Goal: Information Seeking & Learning: Learn about a topic

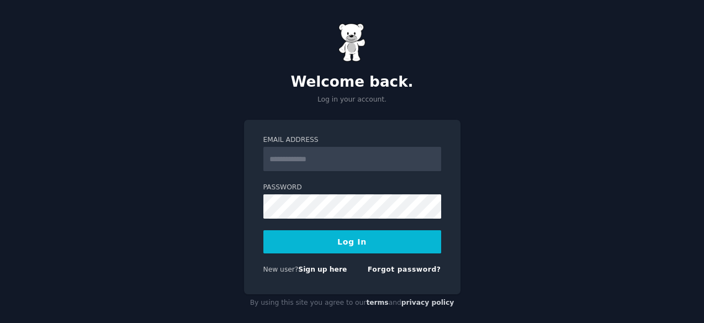
click at [342, 159] on input "Email Address" at bounding box center [352, 159] width 178 height 24
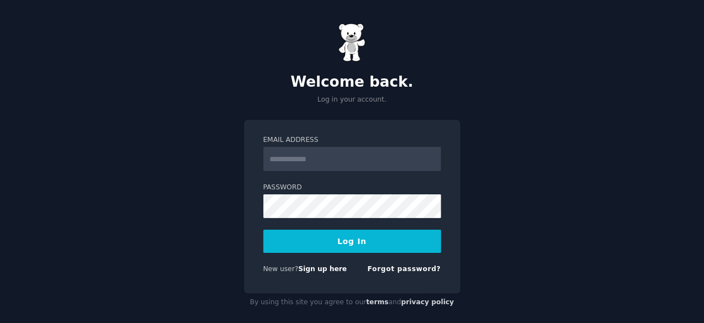
type input "**********"
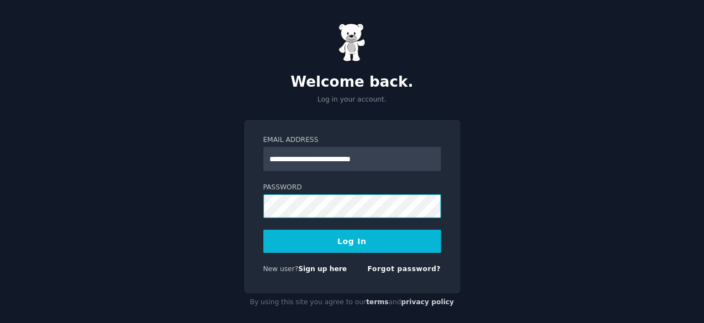
click at [263, 230] on button "Log In" at bounding box center [352, 241] width 178 height 23
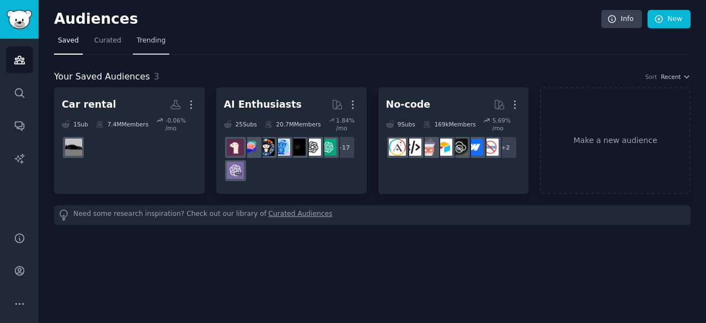
click at [133, 39] on link "Trending" at bounding box center [151, 43] width 36 height 23
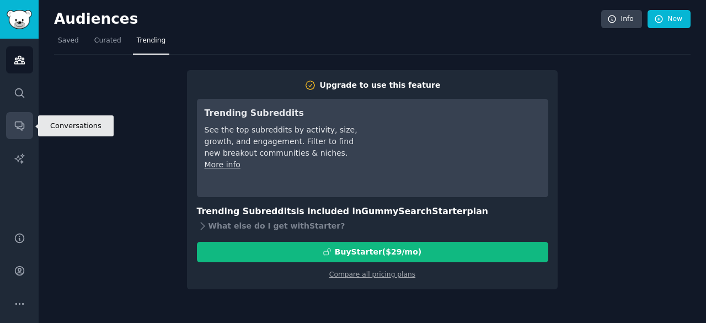
click at [20, 122] on icon "Sidebar" at bounding box center [20, 126] width 12 height 12
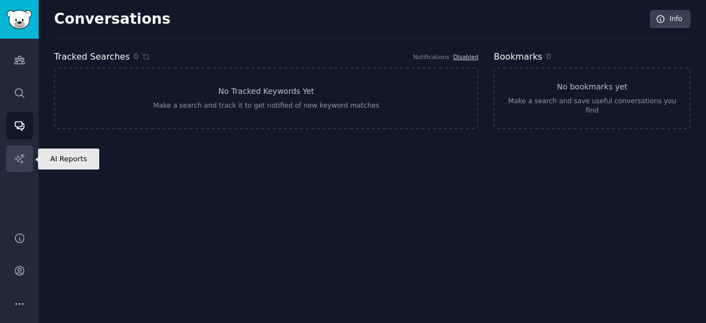
click at [20, 147] on link "AI Reports" at bounding box center [19, 158] width 27 height 27
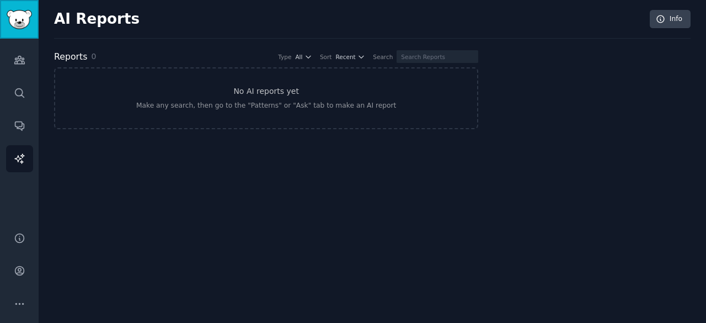
click at [14, 24] on img "Sidebar" at bounding box center [19, 19] width 25 height 19
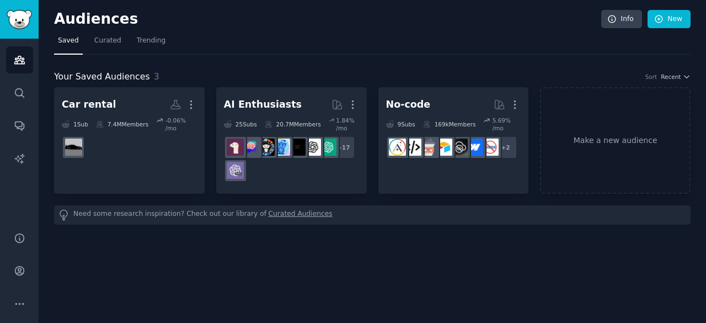
click at [269, 210] on link "Curated Audiences" at bounding box center [301, 215] width 64 height 12
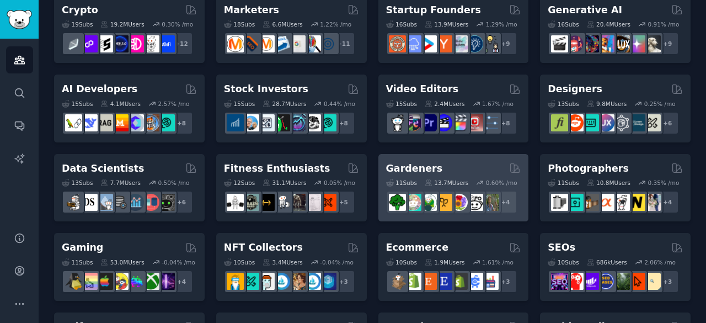
scroll to position [184, 0]
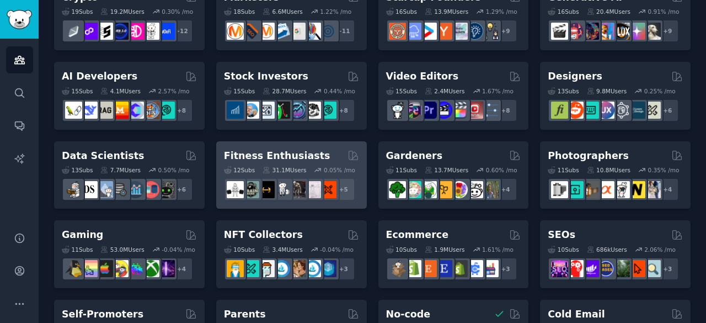
click at [309, 156] on div "Fitness Enthusiasts" at bounding box center [291, 156] width 135 height 14
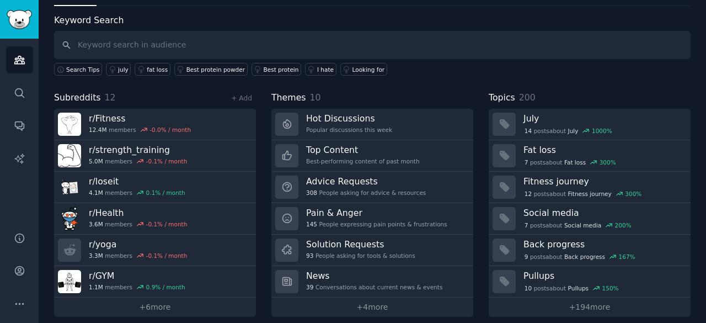
scroll to position [55, 0]
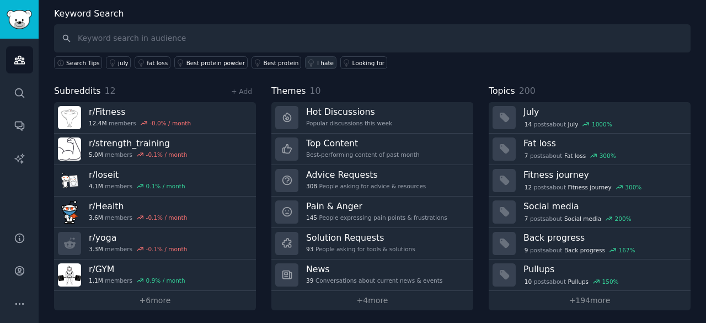
click at [305, 66] on link "I hate" at bounding box center [320, 62] width 31 height 13
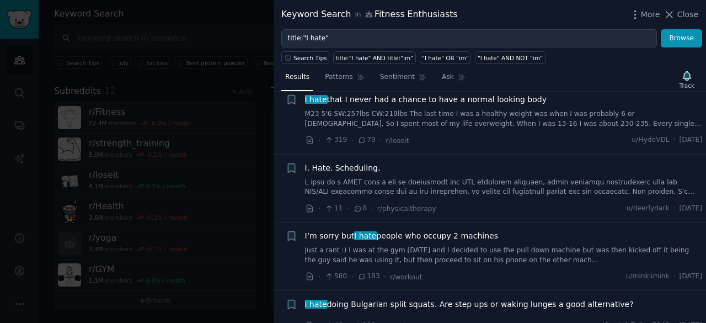
scroll to position [405, 0]
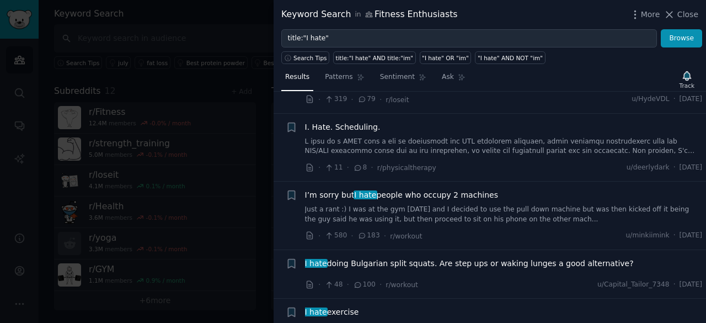
click at [243, 126] on div at bounding box center [353, 161] width 706 height 323
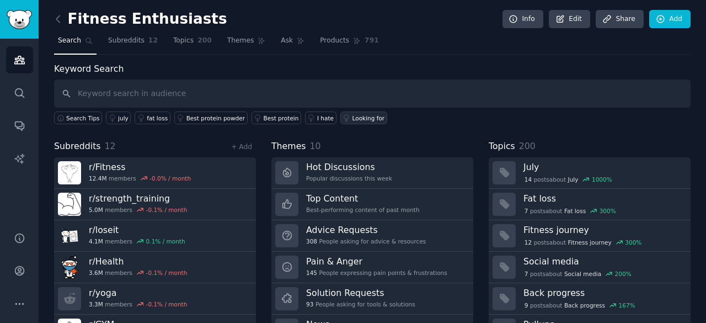
click at [353, 119] on div "Looking for" at bounding box center [369, 118] width 33 height 8
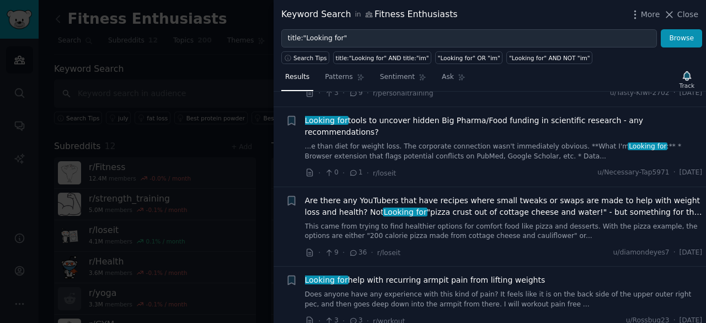
scroll to position [809, 0]
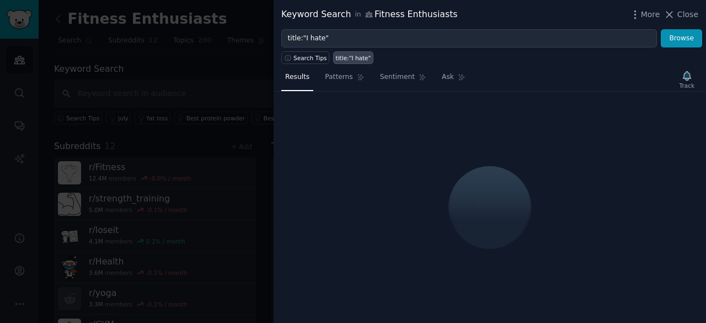
click at [102, 53] on div at bounding box center [353, 161] width 706 height 323
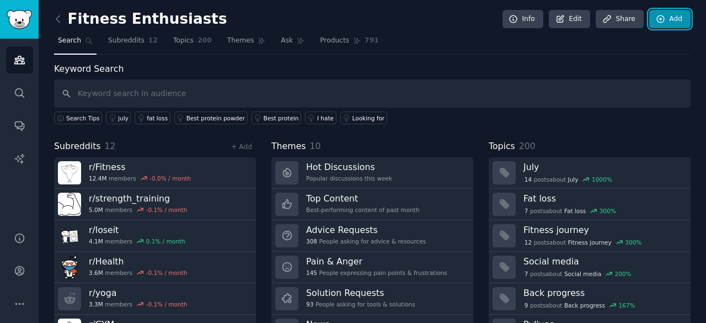
click at [674, 12] on link "Add" at bounding box center [670, 19] width 41 height 19
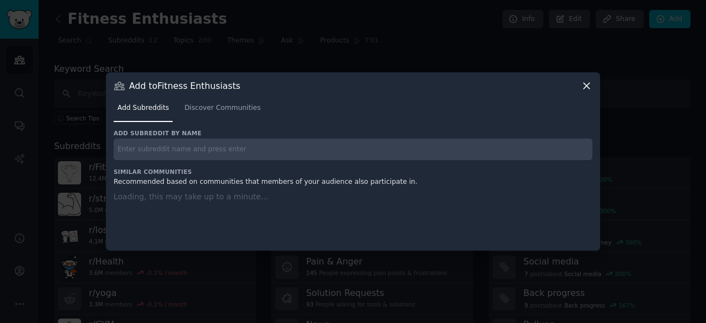
drag, startPoint x: 622, startPoint y: 47, endPoint x: 615, endPoint y: 57, distance: 12.2
click at [622, 48] on div at bounding box center [353, 161] width 706 height 323
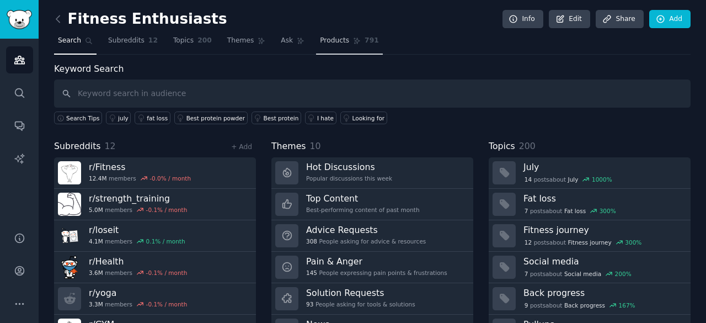
click at [320, 41] on span "Products" at bounding box center [334, 41] width 29 height 10
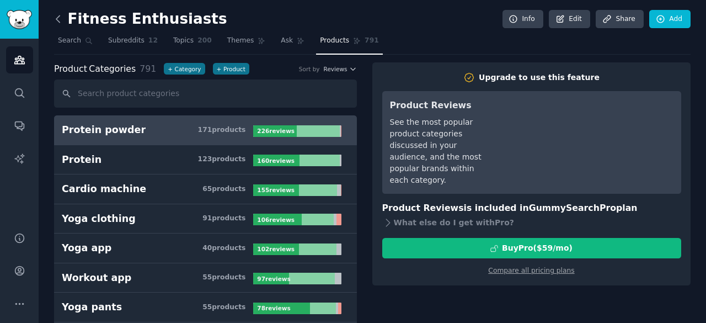
click at [60, 19] on icon at bounding box center [58, 19] width 12 height 12
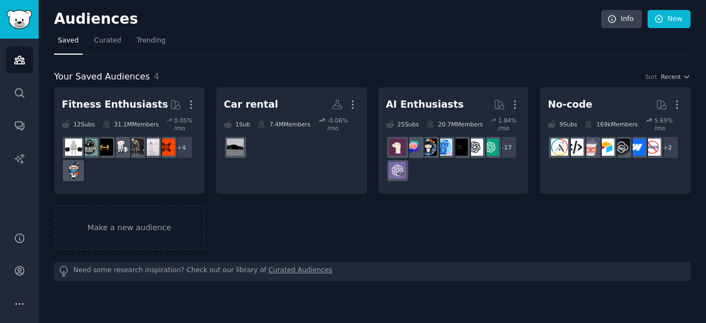
click at [285, 269] on link "Curated Audiences" at bounding box center [301, 271] width 64 height 12
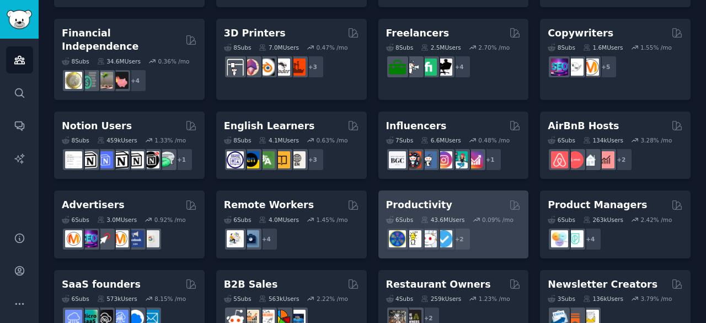
scroll to position [560, 0]
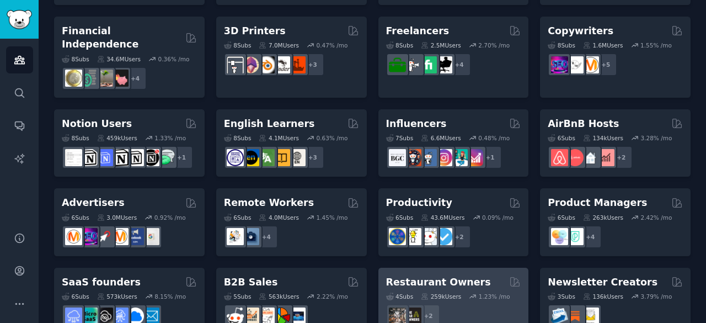
click at [433, 275] on h2 "Restaurant Owners" at bounding box center [438, 282] width 105 height 14
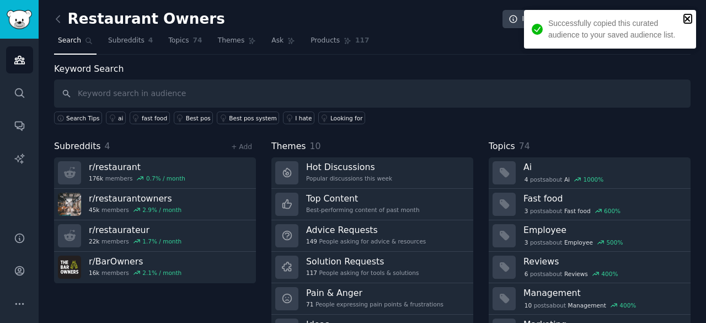
click at [690, 16] on icon "close" at bounding box center [688, 18] width 8 height 9
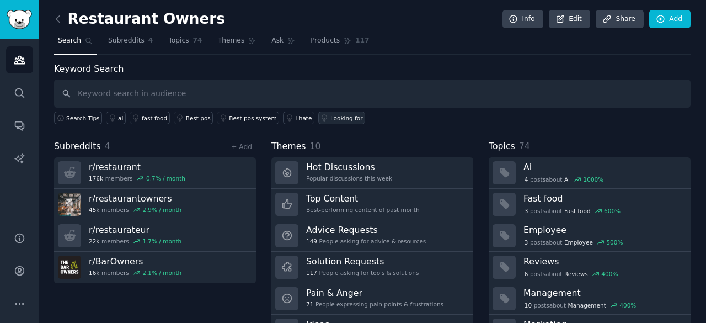
click at [331, 118] on div "Looking for" at bounding box center [347, 118] width 33 height 8
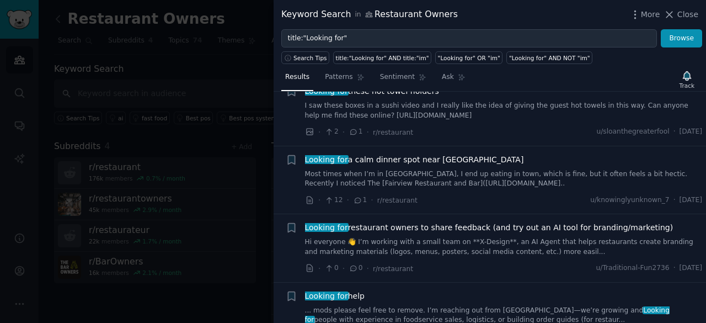
scroll to position [441, 0]
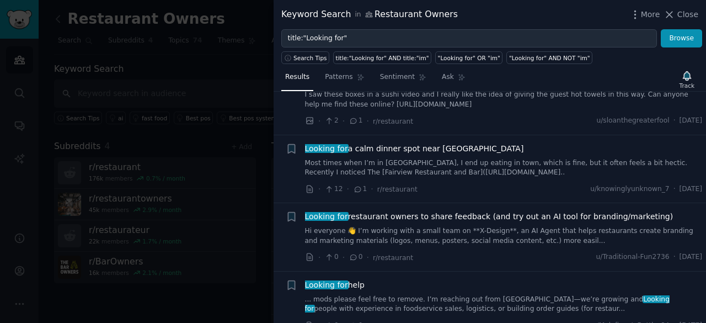
click at [220, 76] on div at bounding box center [353, 161] width 706 height 323
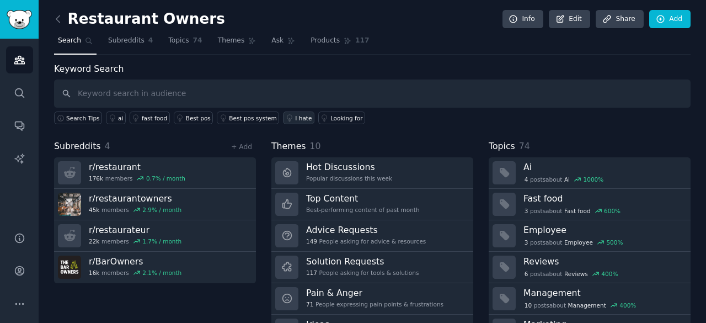
click at [295, 116] on div "I hate" at bounding box center [303, 118] width 17 height 8
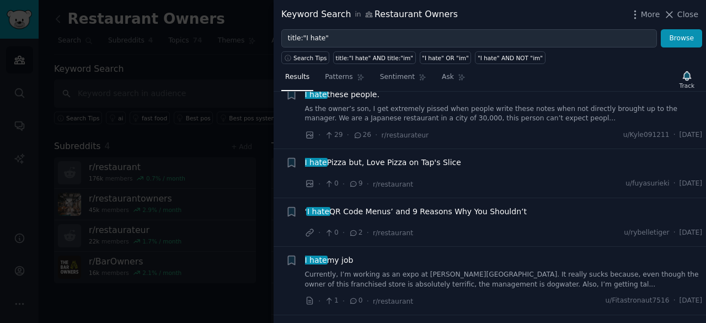
scroll to position [294, 0]
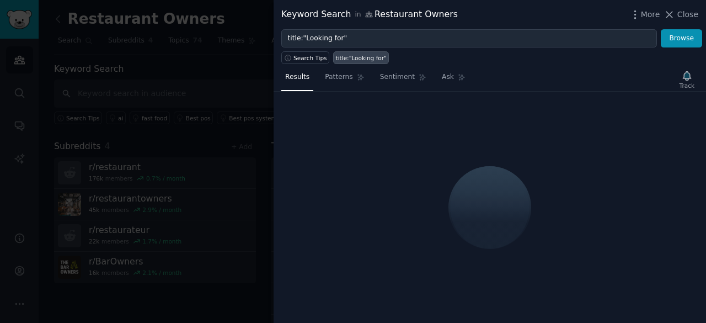
click at [687, 12] on span "Close" at bounding box center [688, 15] width 21 height 12
click at [683, 12] on span "Close" at bounding box center [688, 15] width 21 height 12
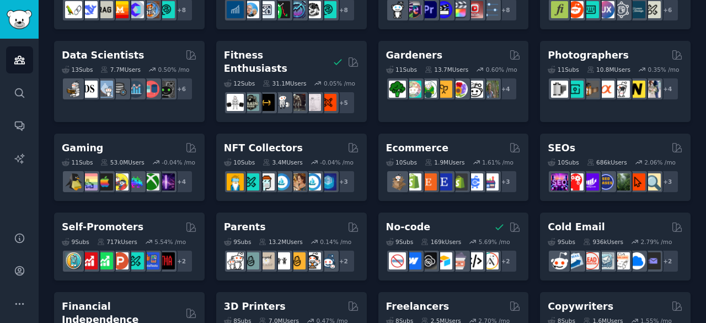
scroll to position [560, 0]
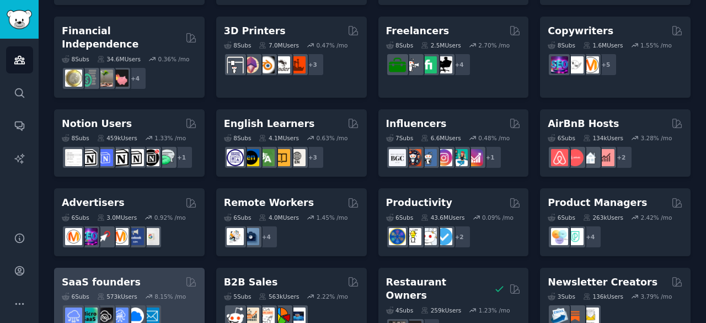
click at [99, 275] on h2 "SaaS founders" at bounding box center [101, 282] width 79 height 14
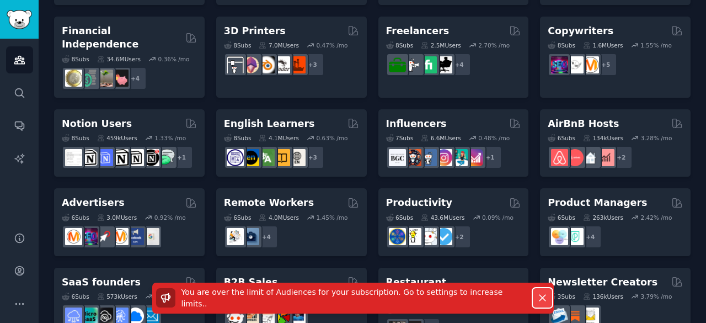
click at [545, 300] on icon "button" at bounding box center [543, 298] width 12 height 12
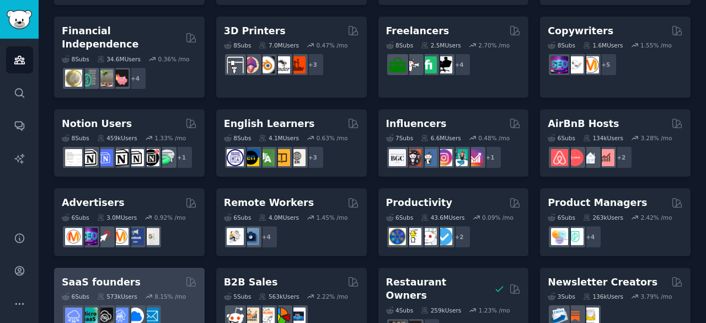
click at [171, 292] on div "8.15 % /mo" at bounding box center [170, 296] width 31 height 8
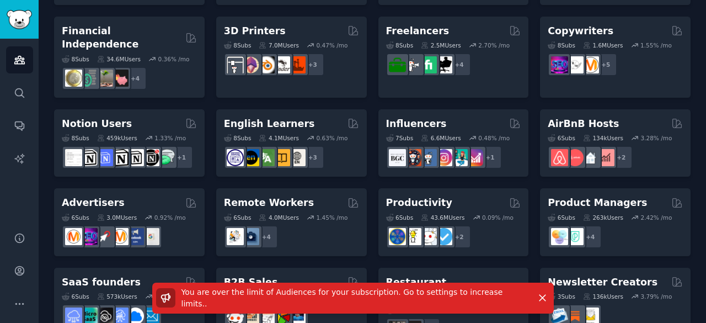
click at [192, 299] on span "You are over the limit of Audiences for your subscription. Go to settings to in…" at bounding box center [343, 298] width 322 height 20
click at [17, 58] on icon "Sidebar" at bounding box center [19, 60] width 10 height 8
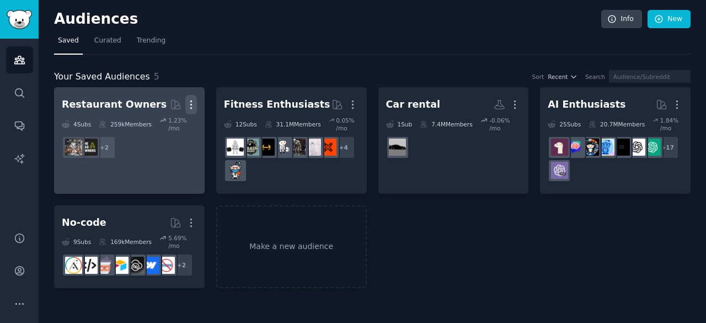
click at [191, 104] on icon "button" at bounding box center [190, 105] width 1 height 8
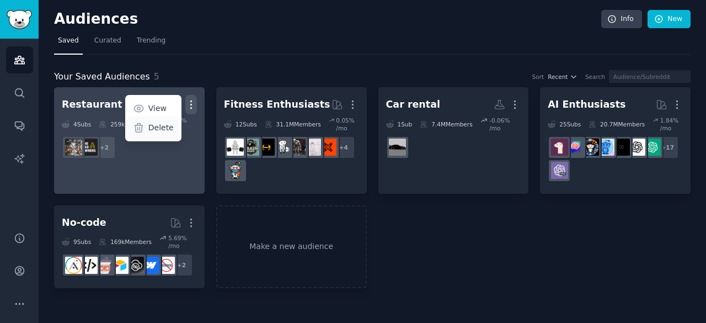
click at [173, 125] on p "Delete" at bounding box center [160, 128] width 25 height 12
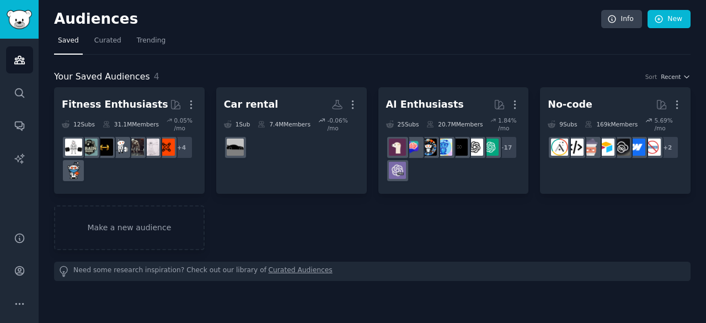
click at [190, 102] on icon "button" at bounding box center [191, 105] width 12 height 12
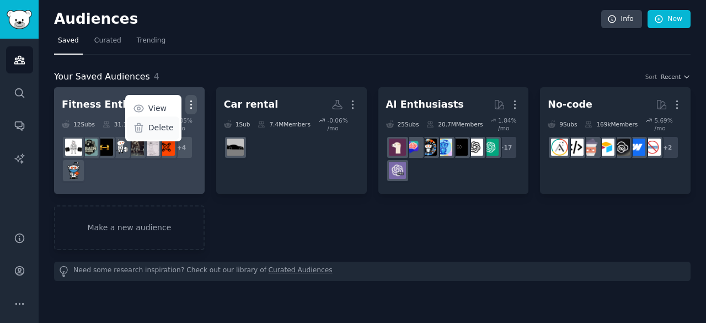
click at [163, 129] on p "Delete" at bounding box center [160, 128] width 25 height 12
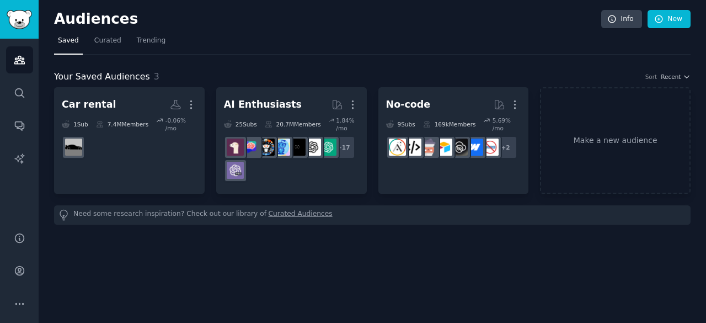
click at [284, 215] on link "Curated Audiences" at bounding box center [301, 215] width 64 height 12
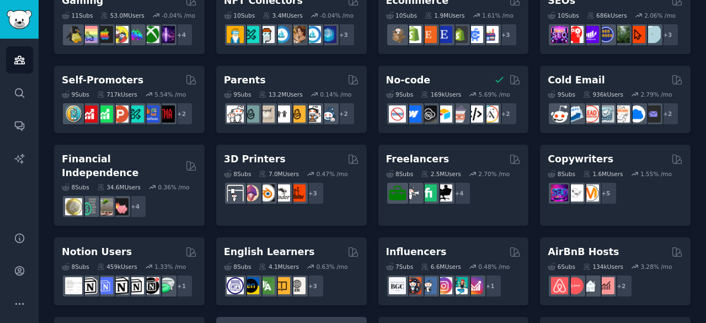
scroll to position [560, 0]
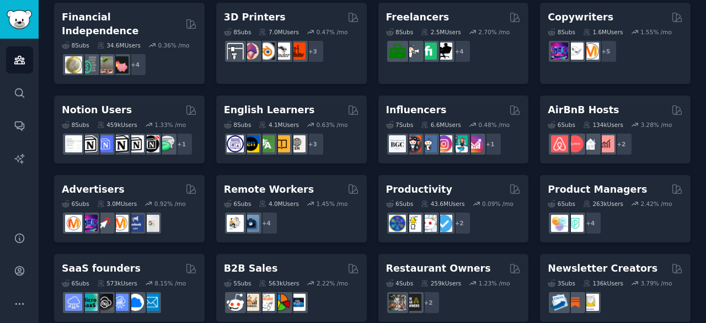
click at [171, 275] on div "6 Sub s 573k Users 8.15 % /mo" at bounding box center [129, 294] width 135 height 39
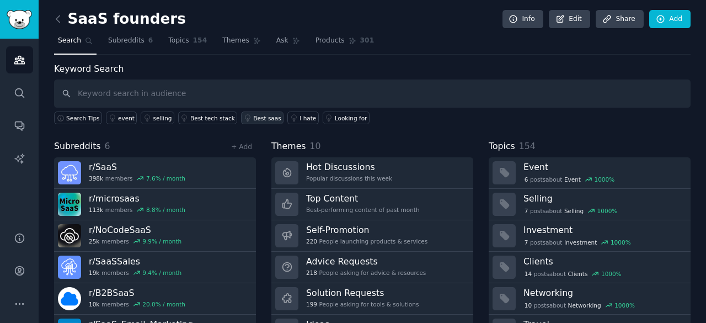
click at [256, 121] on link "Best saas" at bounding box center [262, 117] width 42 height 13
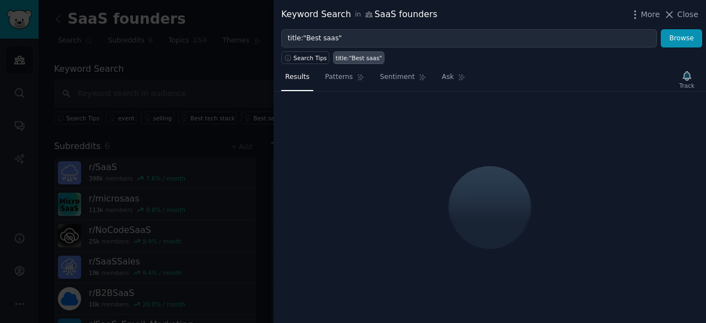
click at [249, 101] on div at bounding box center [353, 161] width 706 height 323
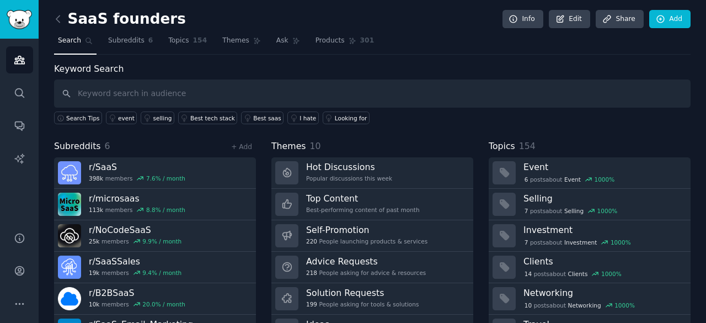
click at [263, 110] on div "Search Tips event selling Best tech stack Best saas I hate Looking for" at bounding box center [372, 116] width 637 height 17
click at [288, 112] on link "I hate" at bounding box center [303, 117] width 31 height 13
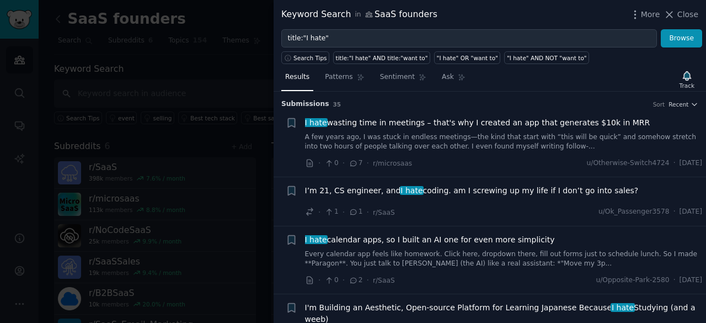
click at [216, 196] on div at bounding box center [353, 161] width 706 height 323
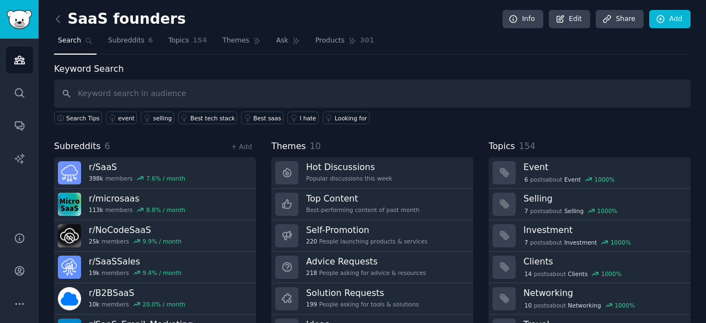
click at [315, 124] on div "Keyword Search Search Tips event selling Best tech stack Best saas I hate Looki…" at bounding box center [372, 213] width 637 height 303
click at [313, 123] on div "Keyword Search Search Tips event selling Best tech stack Best saas I hate Looki…" at bounding box center [372, 213] width 637 height 303
click at [335, 119] on div "Looking for" at bounding box center [351, 118] width 33 height 8
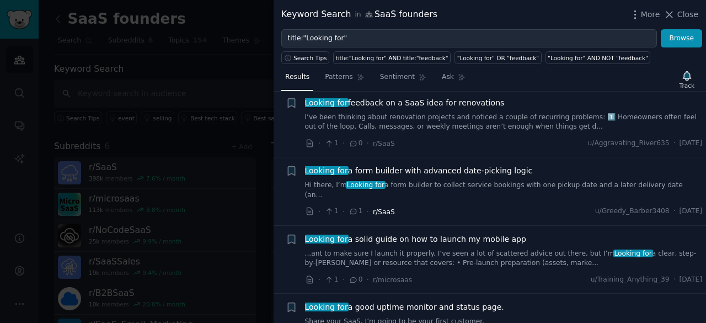
scroll to position [1876, 0]
